Goal: Ask a question: Seek information or help from site administrators or community

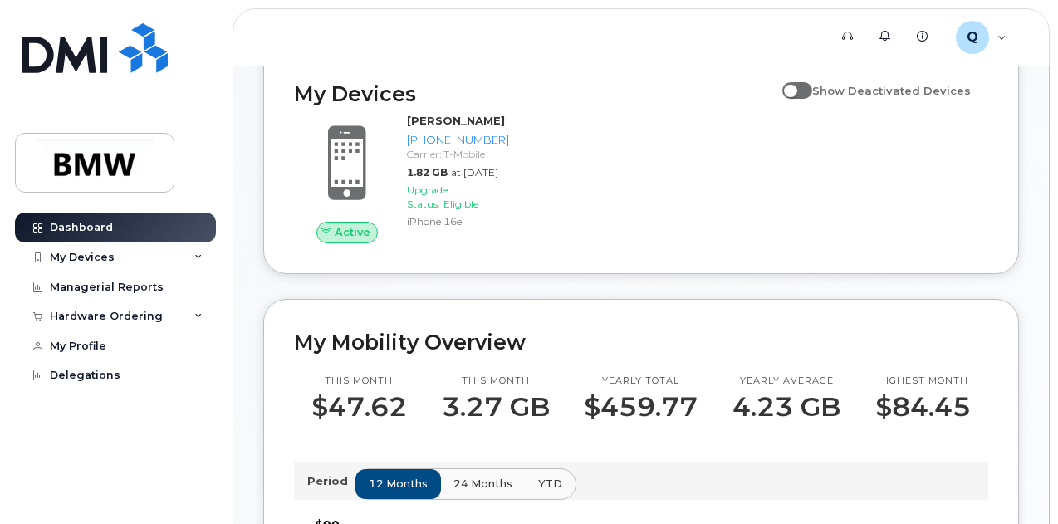
scroll to position [214, 0]
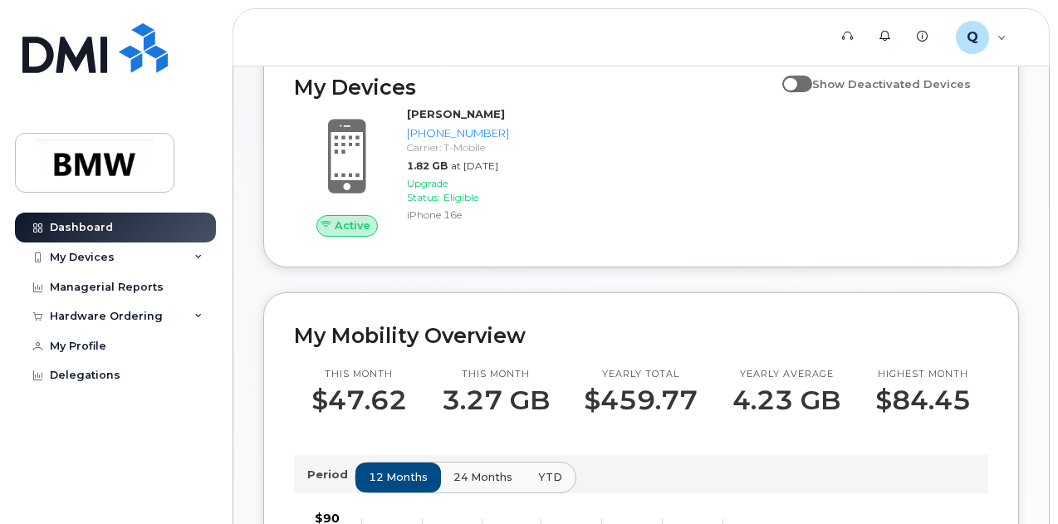
drag, startPoint x: 1053, startPoint y: 102, endPoint x: 1047, endPoint y: 69, distance: 33.7
drag, startPoint x: 1046, startPoint y: 96, endPoint x: 1045, endPoint y: 158, distance: 62.3
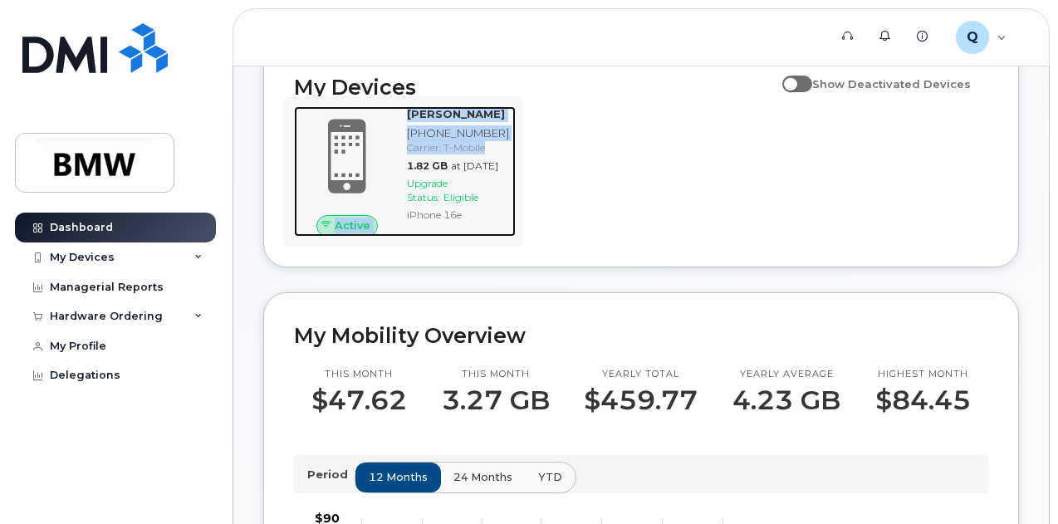
click at [424, 122] on div "[PERSON_NAME]" at bounding box center [458, 114] width 102 height 16
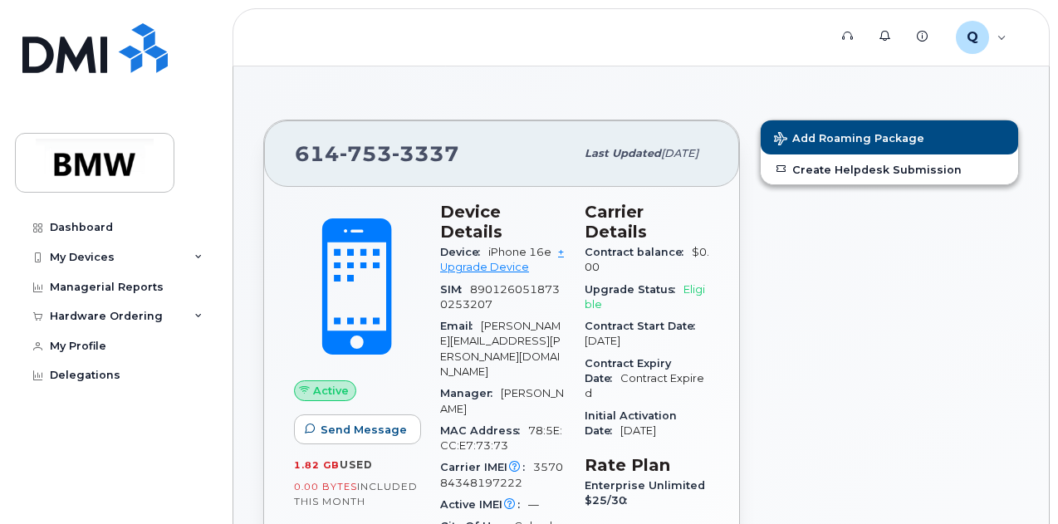
scroll to position [91, 0]
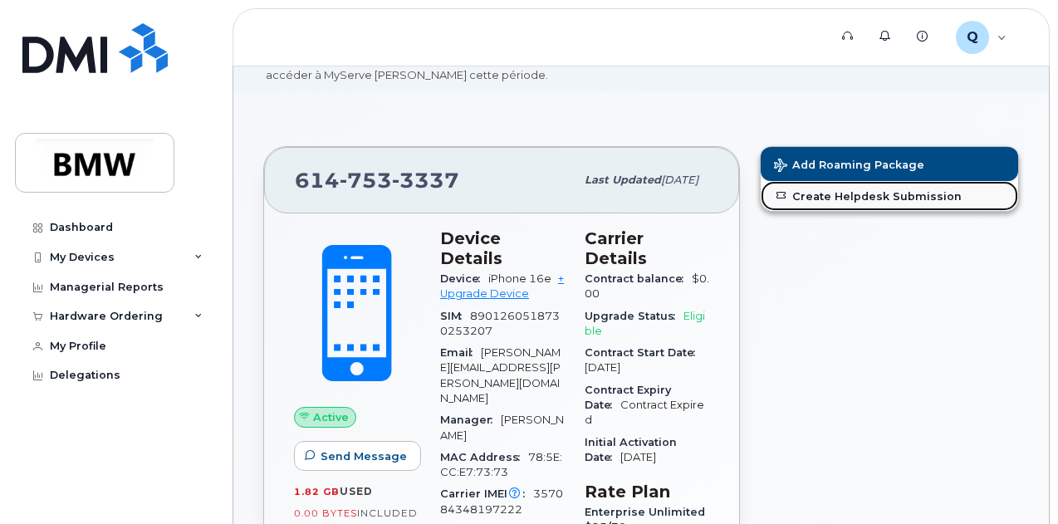
click at [836, 192] on link "Create Helpdesk Submission" at bounding box center [889, 196] width 257 height 30
